Goal: Information Seeking & Learning: Learn about a topic

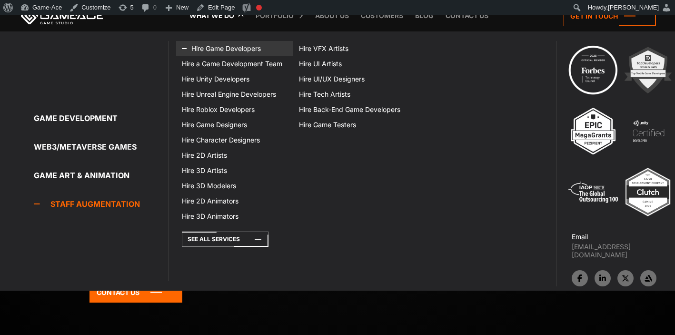
click at [221, 51] on link "Hire Game Developers" at bounding box center [234, 48] width 117 height 15
